Goal: Task Accomplishment & Management: Manage account settings

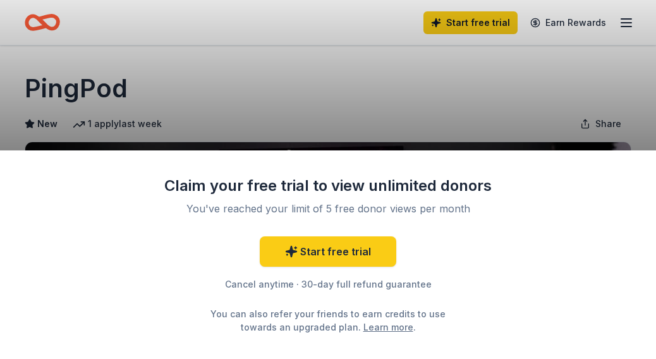
click at [617, 65] on div "Claim your free trial to view unlimited donors You've reached your limit of 5 f…" at bounding box center [328, 179] width 656 height 359
click at [558, 78] on div "Claim your free trial to view unlimited donors You've reached your limit of 5 f…" at bounding box center [328, 179] width 656 height 359
click at [624, 25] on div "Claim your free trial to view unlimited donors You've reached your limit of 5 f…" at bounding box center [328, 179] width 656 height 359
click at [373, 326] on link "Learn more" at bounding box center [388, 326] width 50 height 13
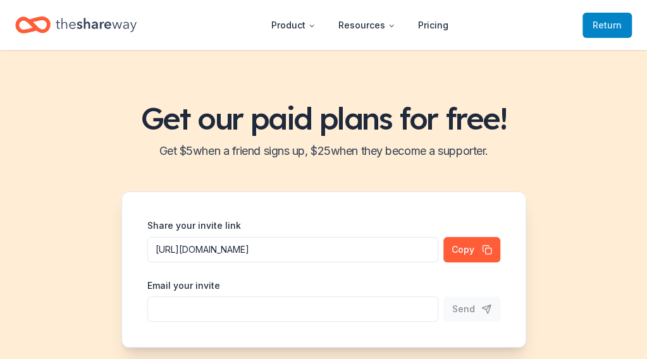
click at [592, 25] on span "Return to TheShareWay" at bounding box center [606, 25] width 29 height 15
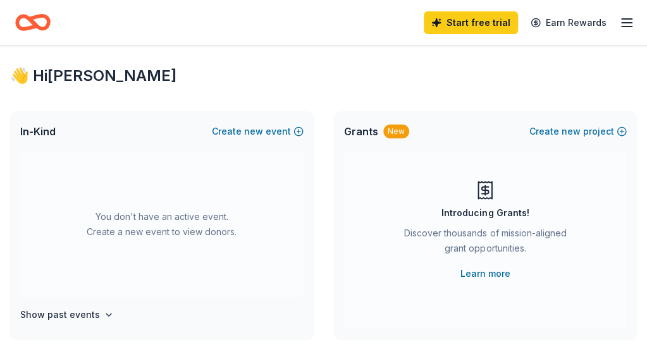
click at [619, 20] on icon "button" at bounding box center [626, 22] width 15 height 15
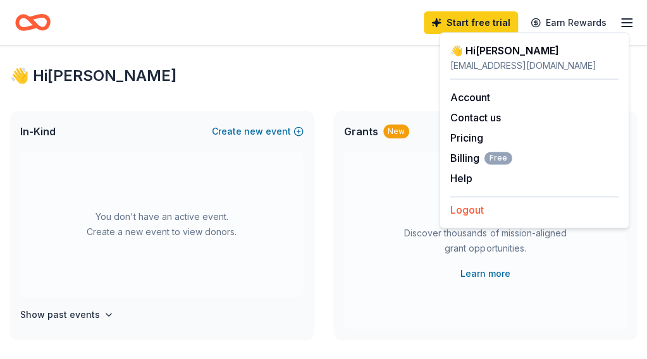
click at [473, 205] on button "Logout" at bounding box center [466, 209] width 33 height 15
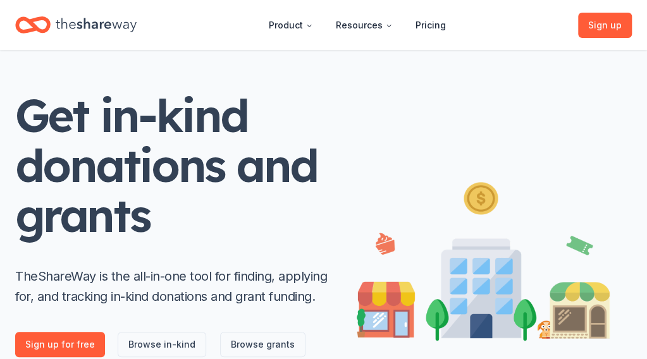
click at [0, 0] on link "Log in" at bounding box center [0, 0] width 0 height 0
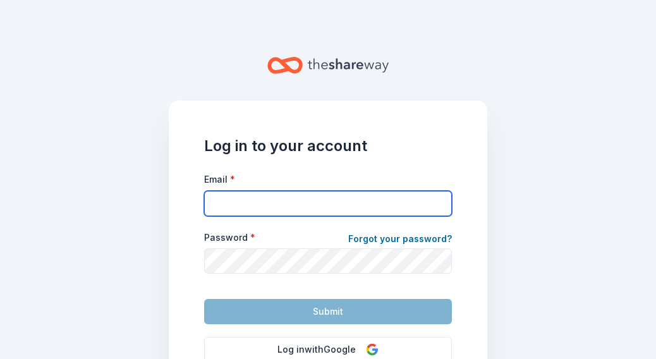
click at [322, 204] on input "Email *" at bounding box center [328, 203] width 248 height 25
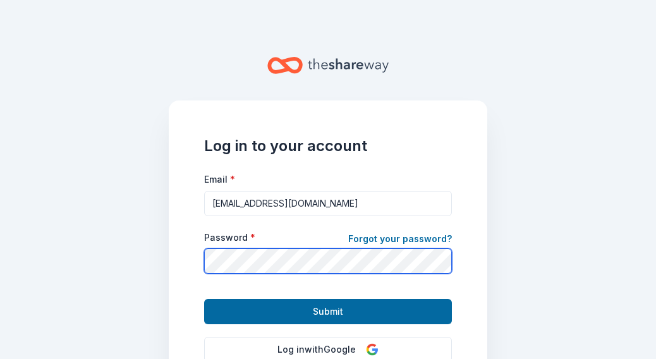
click at [204, 299] on button "Submit" at bounding box center [328, 311] width 248 height 25
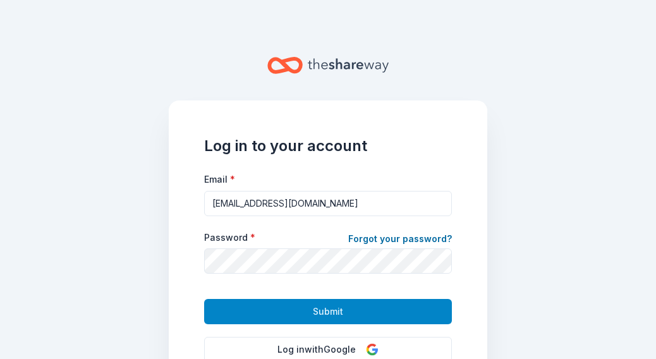
click at [334, 310] on span "Submit" at bounding box center [328, 311] width 30 height 15
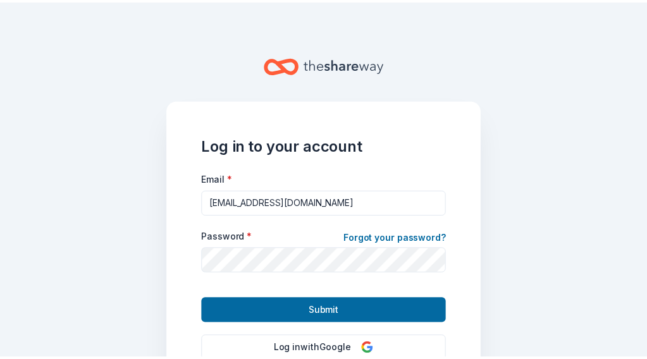
scroll to position [17, 0]
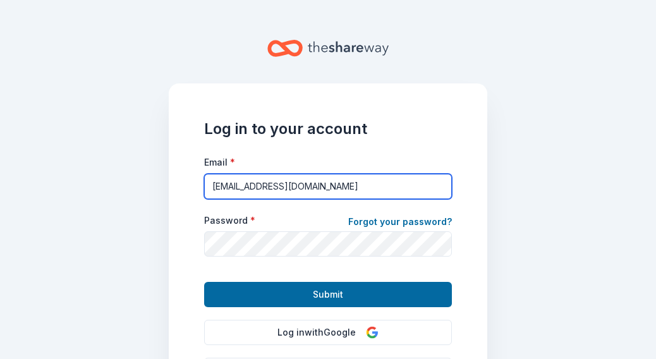
click at [231, 186] on input "jabez.rhema@gmail.com" at bounding box center [328, 186] width 248 height 25
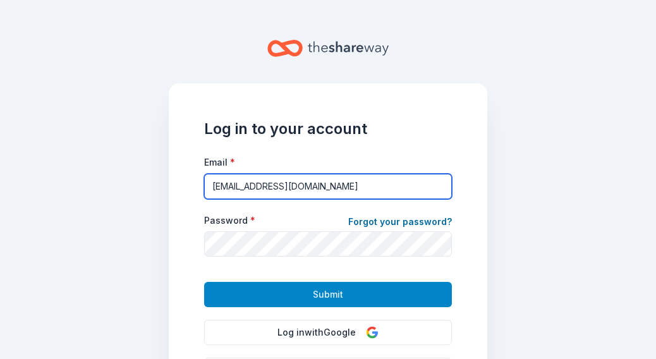
type input "jabezrhema@gmail.com"
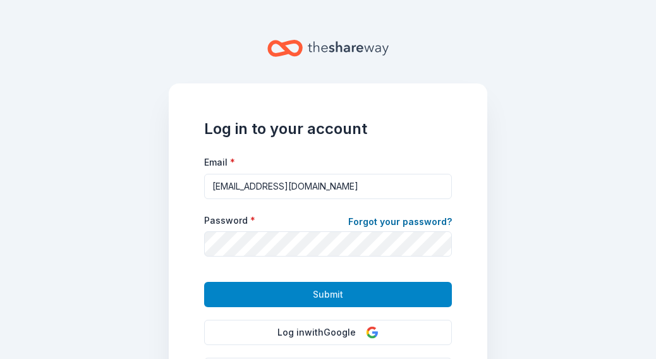
click at [278, 288] on button "Submit" at bounding box center [328, 294] width 248 height 25
